Goal: Task Accomplishment & Management: Manage account settings

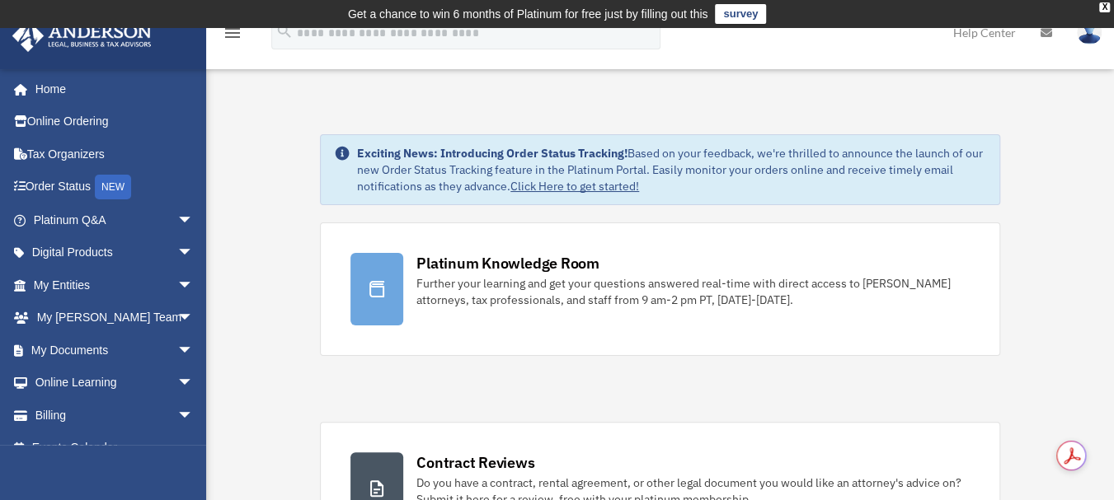
click at [676, 337] on link "Platinum Knowledge Room Further your learning and get your questions answered r…" at bounding box center [660, 290] width 680 height 134
click at [48, 175] on link "Order Status NEW" at bounding box center [115, 188] width 207 height 34
click at [68, 185] on link "Order Status NEW" at bounding box center [115, 188] width 207 height 34
click at [122, 185] on div "NEW" at bounding box center [113, 187] width 36 height 25
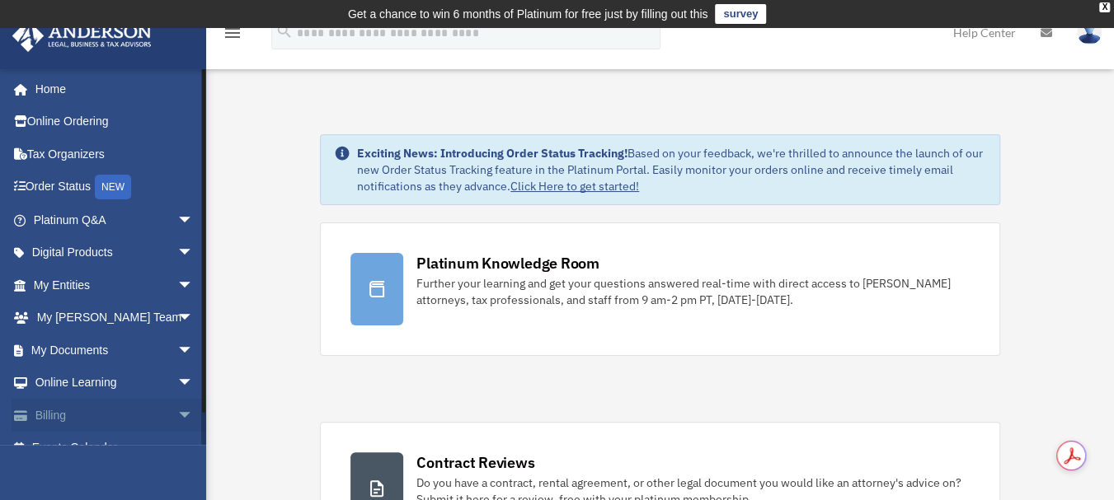
click at [63, 410] on link "Billing arrow_drop_down" at bounding box center [115, 415] width 207 height 33
click at [50, 415] on link "Billing arrow_drop_down" at bounding box center [115, 415] width 207 height 33
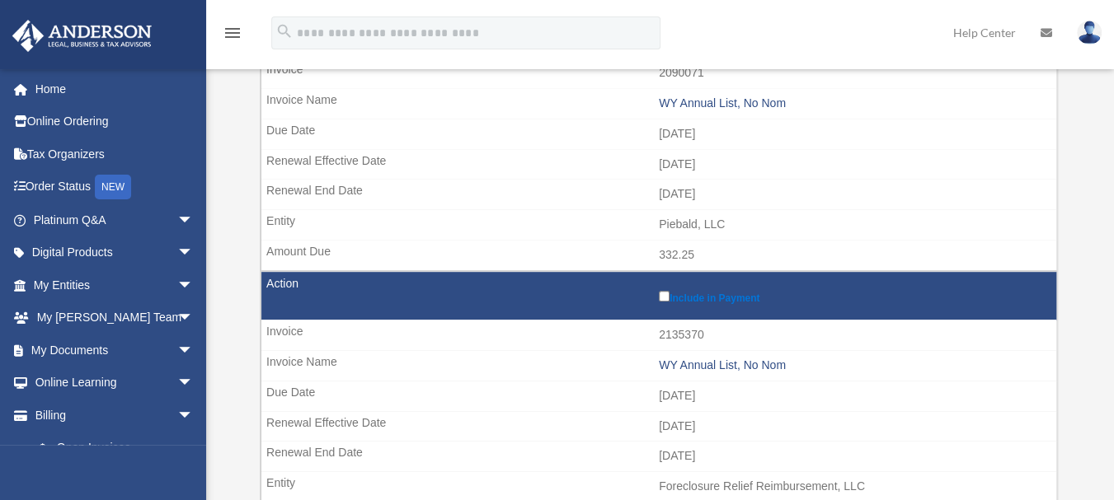
scroll to position [312, 0]
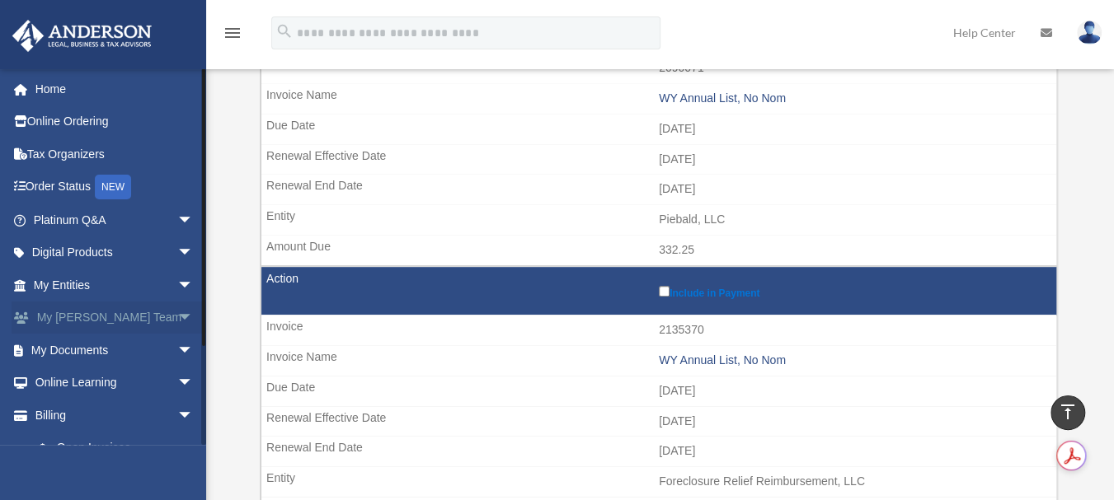
click at [74, 312] on link "My Anderson Team arrow_drop_down" at bounding box center [115, 318] width 207 height 33
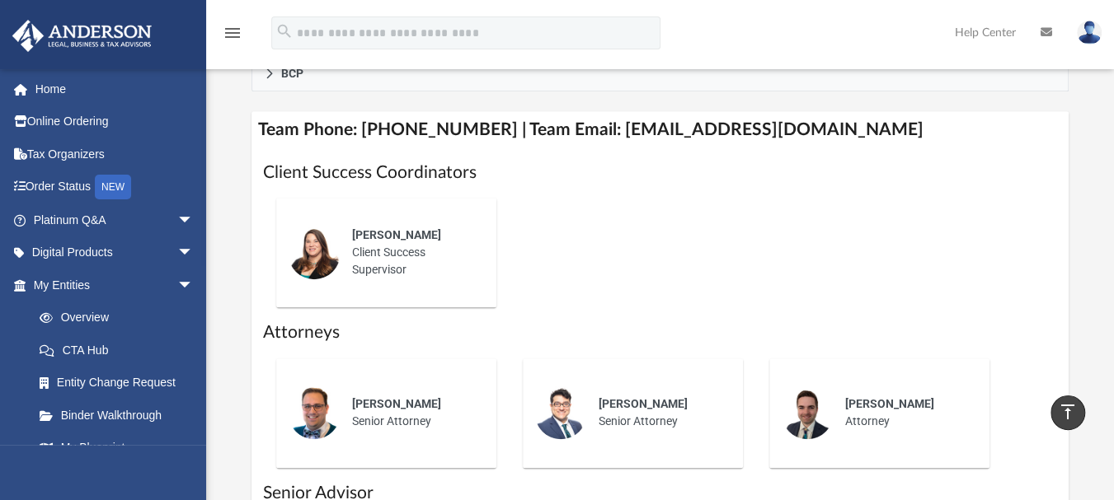
scroll to position [663, 0]
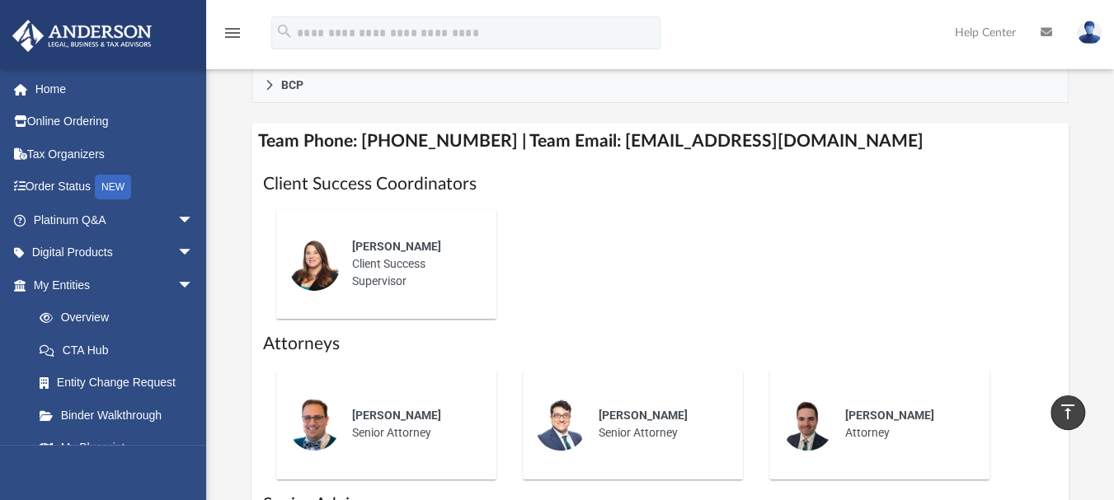
click at [380, 237] on div "Alisha Basom Client Success Supervisor" at bounding box center [412, 264] width 144 height 75
click at [373, 256] on div "Alisha Basom Client Success Supervisor" at bounding box center [412, 264] width 144 height 75
click at [375, 242] on div "Alisha Basom Client Success Supervisor" at bounding box center [412, 264] width 144 height 75
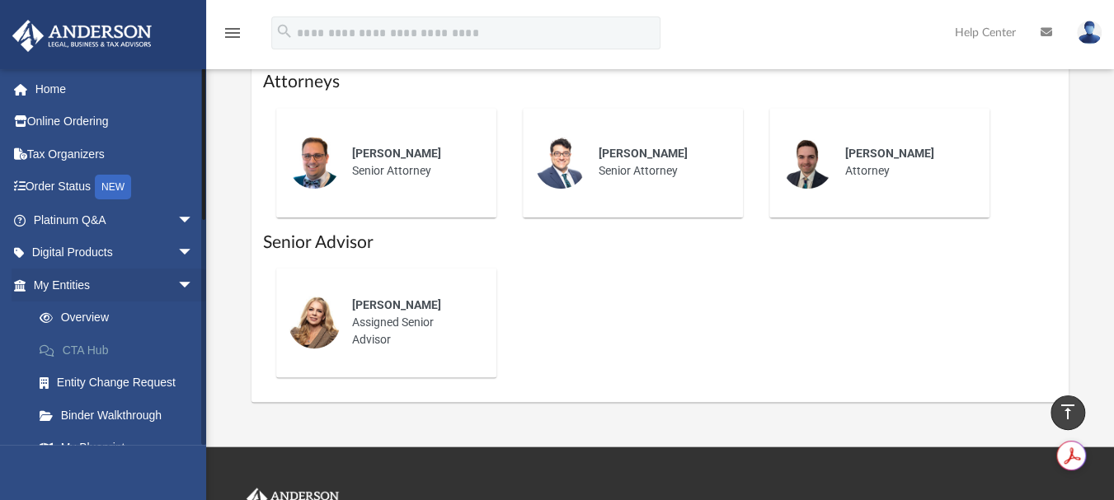
scroll to position [959, 0]
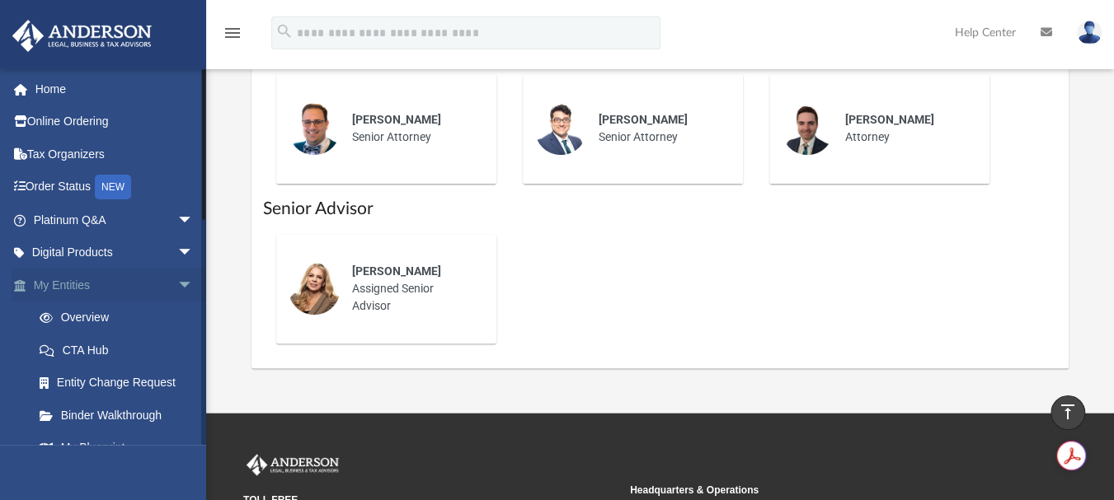
click at [177, 287] on span "arrow_drop_down" at bounding box center [193, 286] width 33 height 34
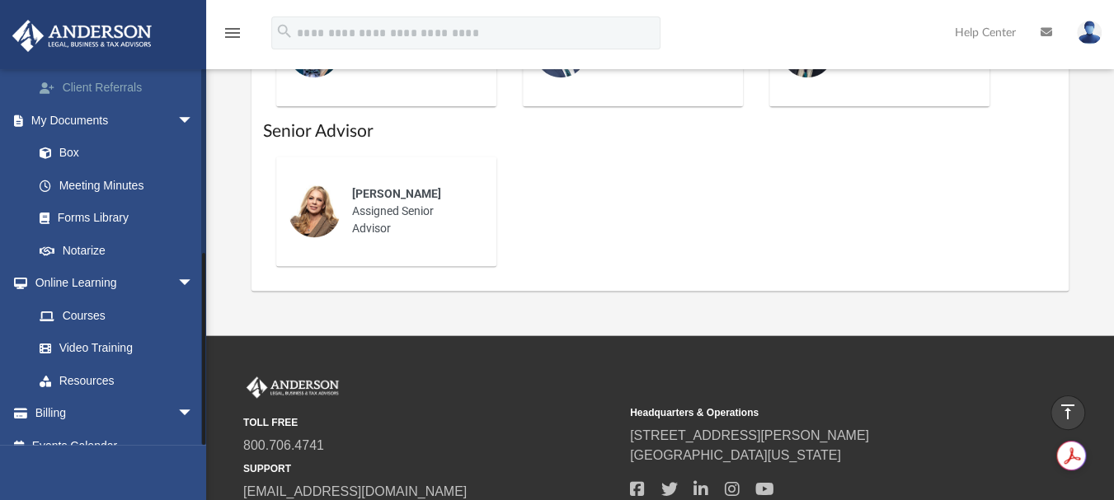
scroll to position [1058, 0]
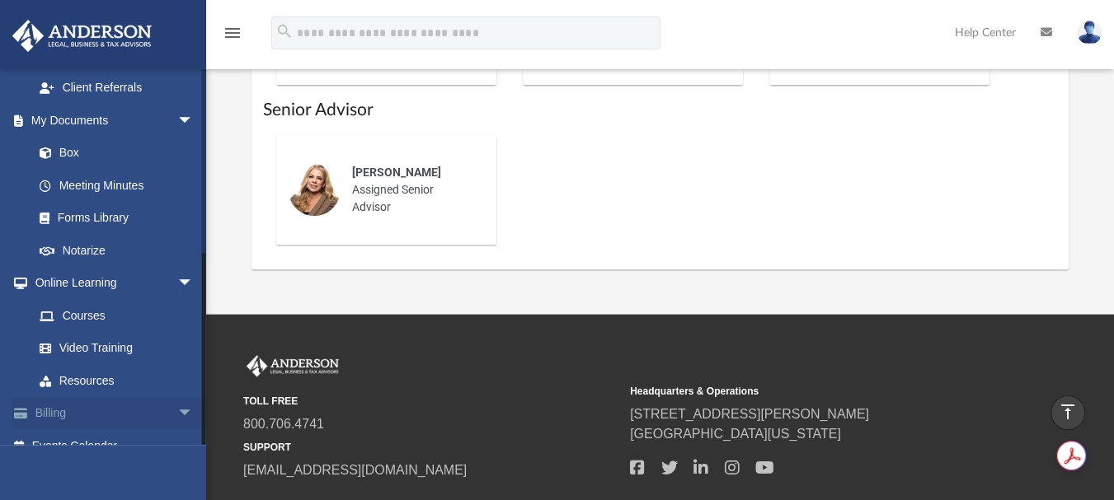
click at [102, 397] on link "Billing arrow_drop_down" at bounding box center [115, 413] width 207 height 33
click at [157, 397] on link "Billing arrow_drop_down" at bounding box center [115, 413] width 207 height 33
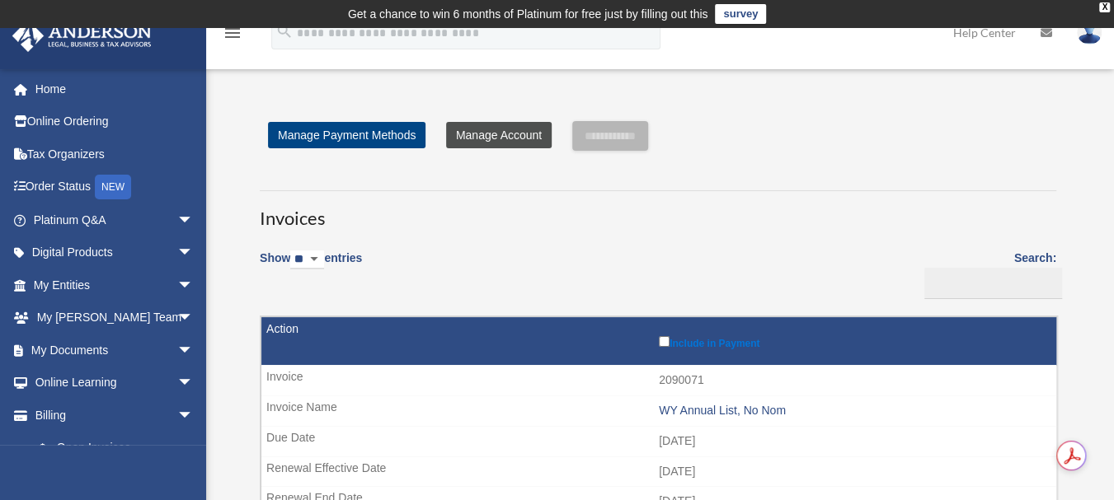
click at [491, 132] on link "Manage Account" at bounding box center [499, 135] width 106 height 26
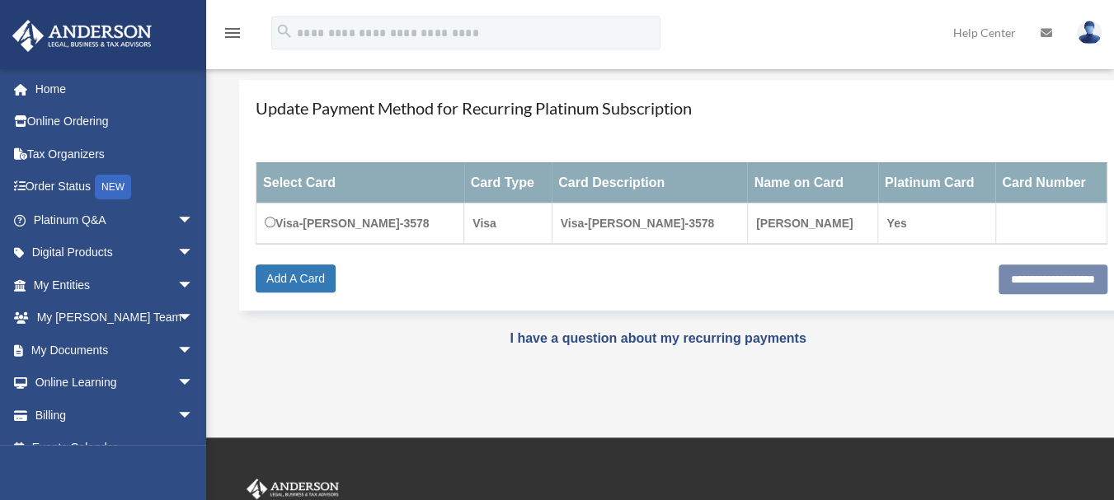
scroll to position [218, 0]
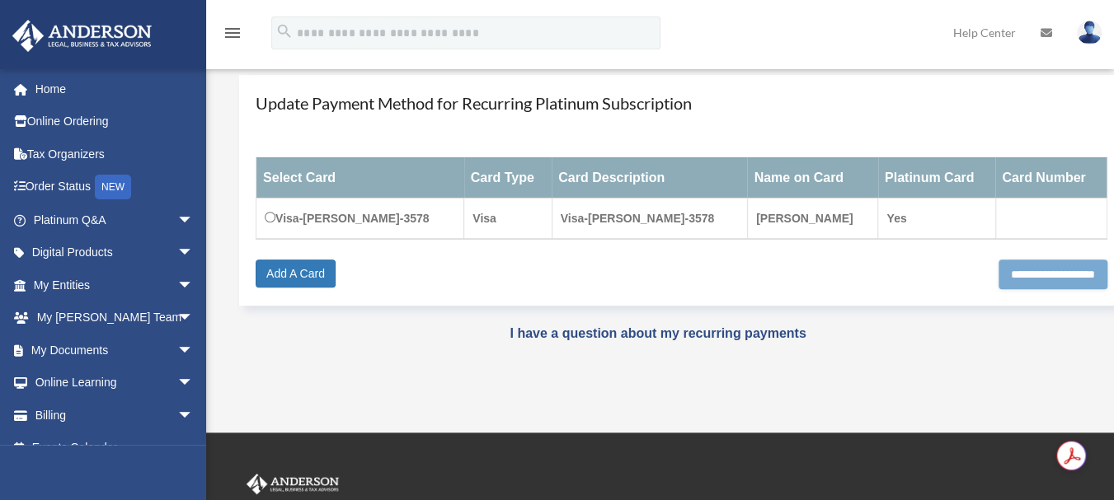
click at [1002, 270] on input "**********" at bounding box center [1052, 275] width 109 height 30
click at [1034, 266] on input "**********" at bounding box center [1052, 275] width 109 height 30
type input "**********"
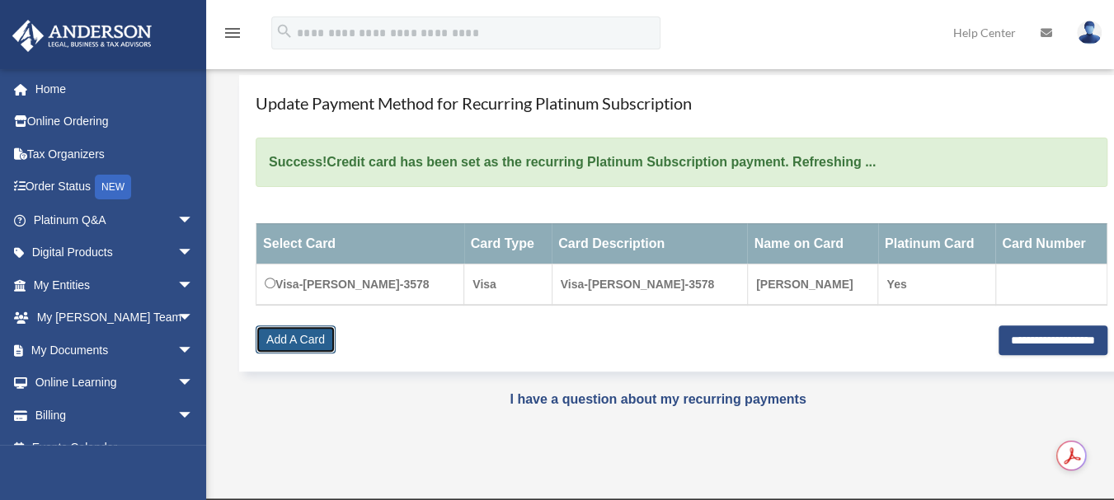
click at [274, 342] on link "Add A Card" at bounding box center [296, 340] width 80 height 28
click at [295, 336] on link "Add A Card" at bounding box center [296, 340] width 80 height 28
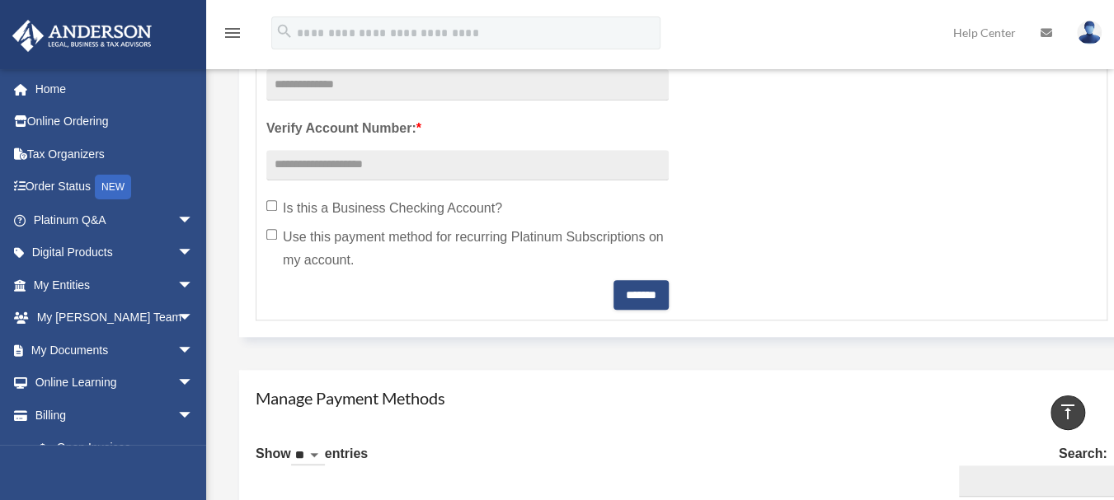
scroll to position [664, 0]
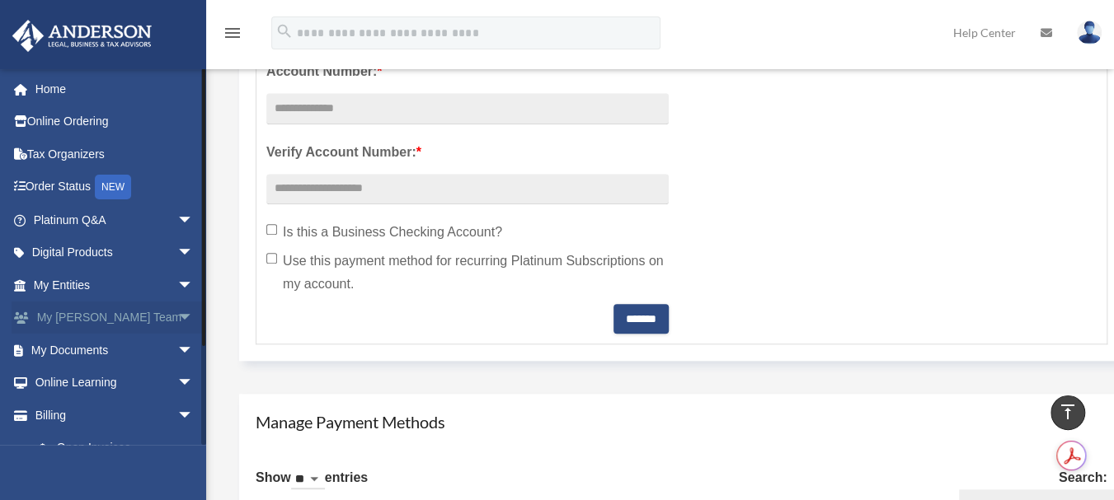
click at [64, 317] on link "My Anderson Team arrow_drop_down" at bounding box center [115, 318] width 207 height 33
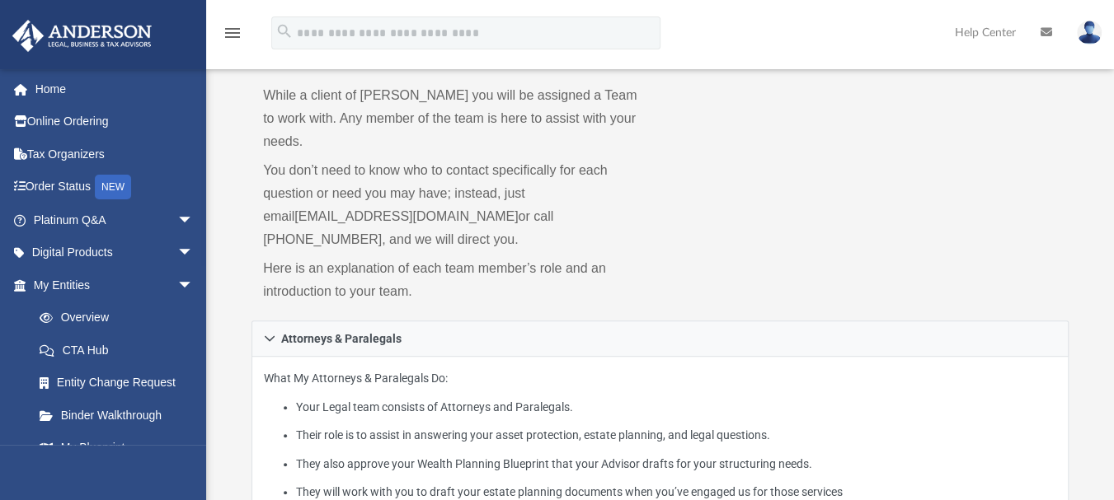
scroll to position [102, 0]
